Goal: Transaction & Acquisition: Purchase product/service

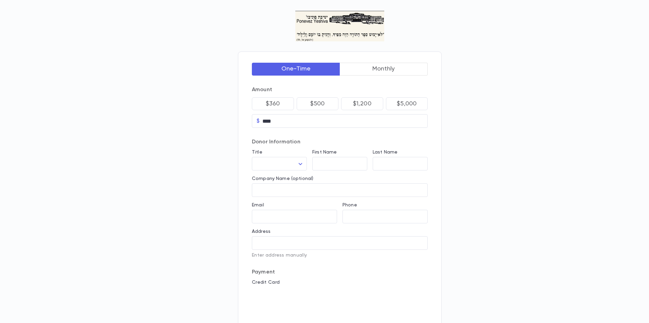
scroll to position [86, 0]
